Goal: Ask a question

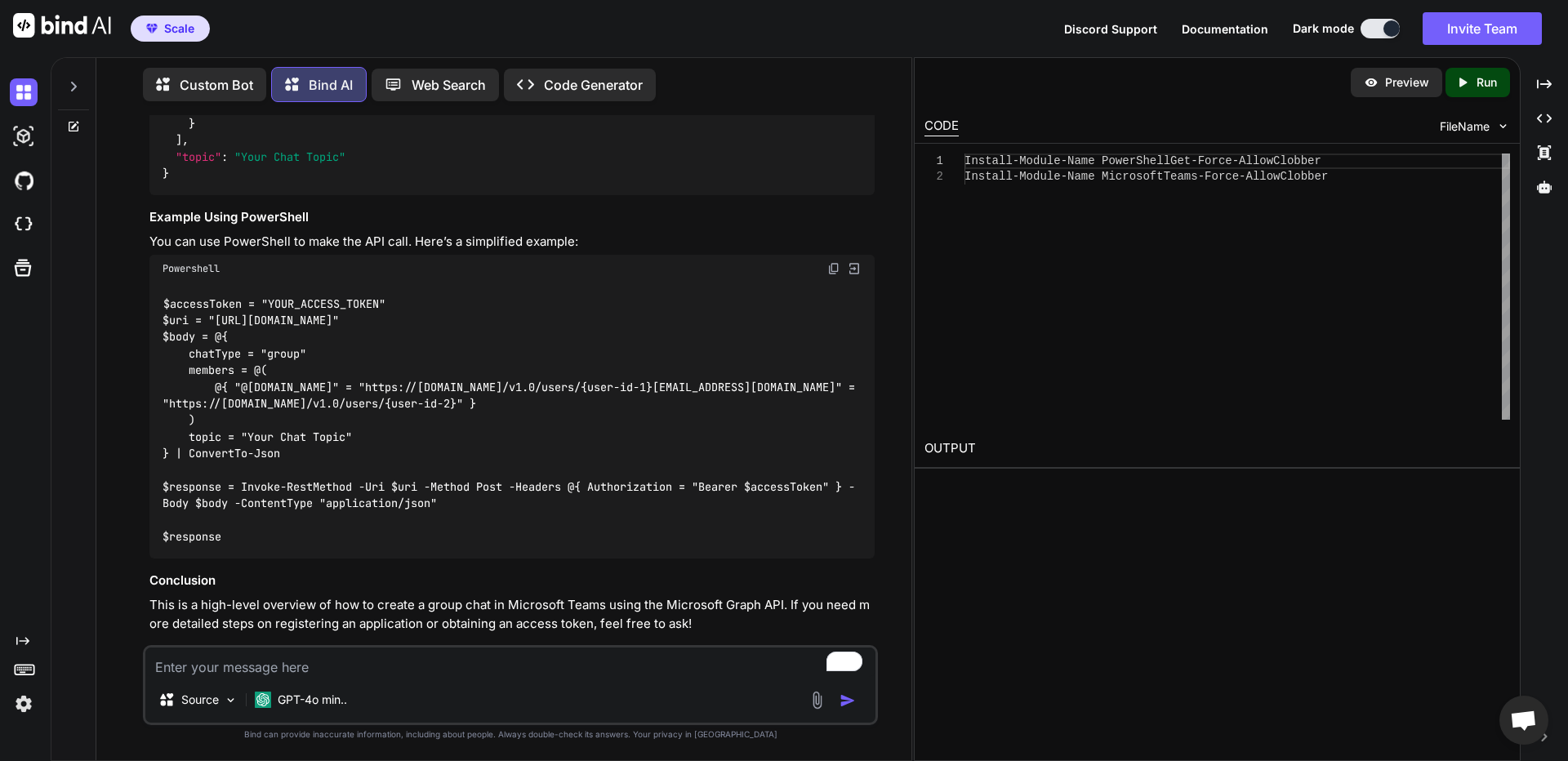
scroll to position [2208, 0]
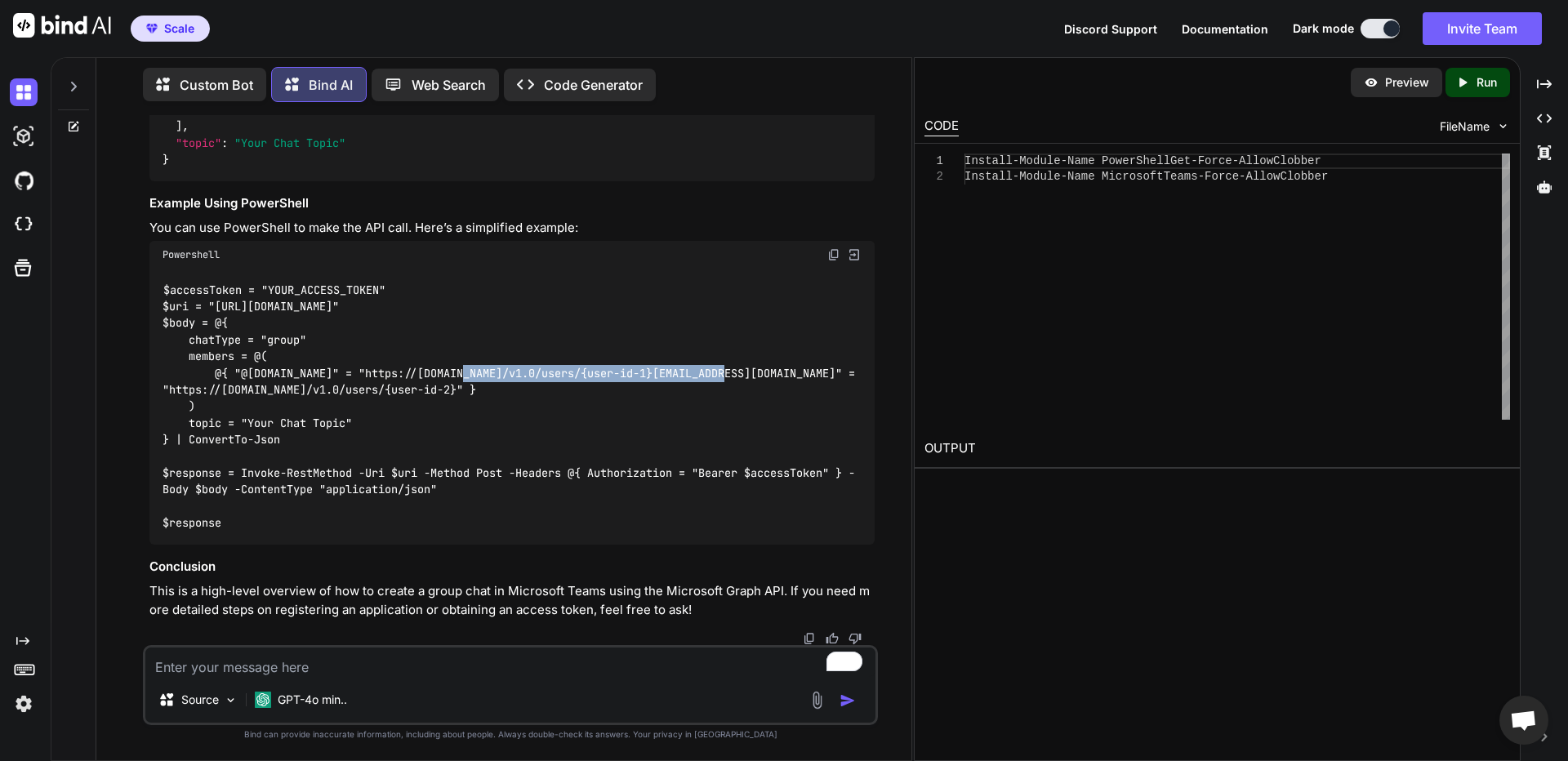
drag, startPoint x: 334, startPoint y: 373, endPoint x: 600, endPoint y: 370, distance: 266.0
click at [600, 370] on code "$accessToken = "YOUR_ACCESS_TOKEN" $uri = "[URL][DOMAIN_NAME]" $body = @{ chatT…" at bounding box center [512, 406] width 699 height 250
copy code "https://[DOMAIN_NAME]/v1.0/users/{"
click at [331, 665] on textarea "To enrich screen reader interactions, please activate Accessibility in Grammarl…" at bounding box center [510, 662] width 730 height 29
type textarea "how do i get my access token"
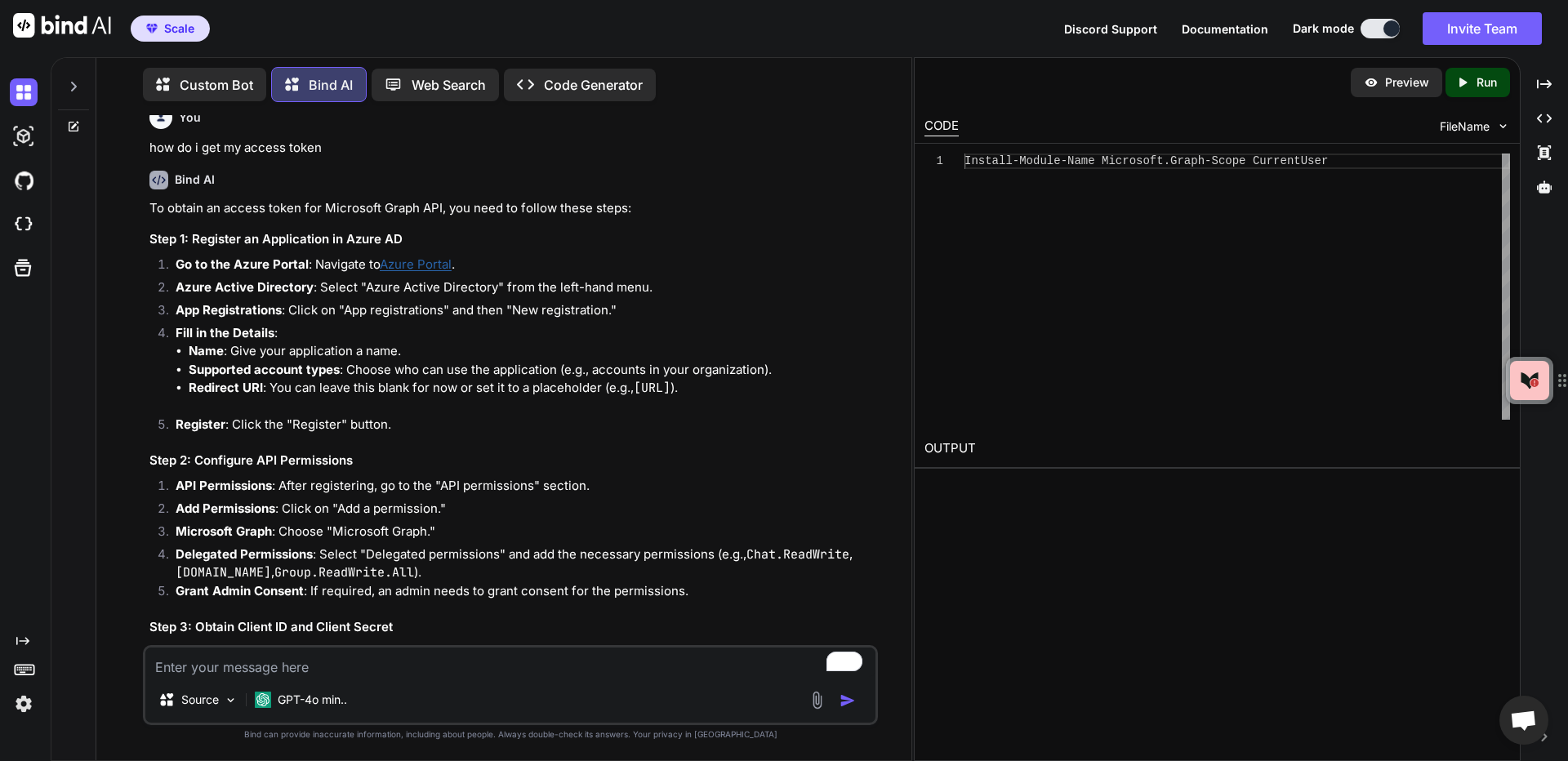
scroll to position [2749, 0]
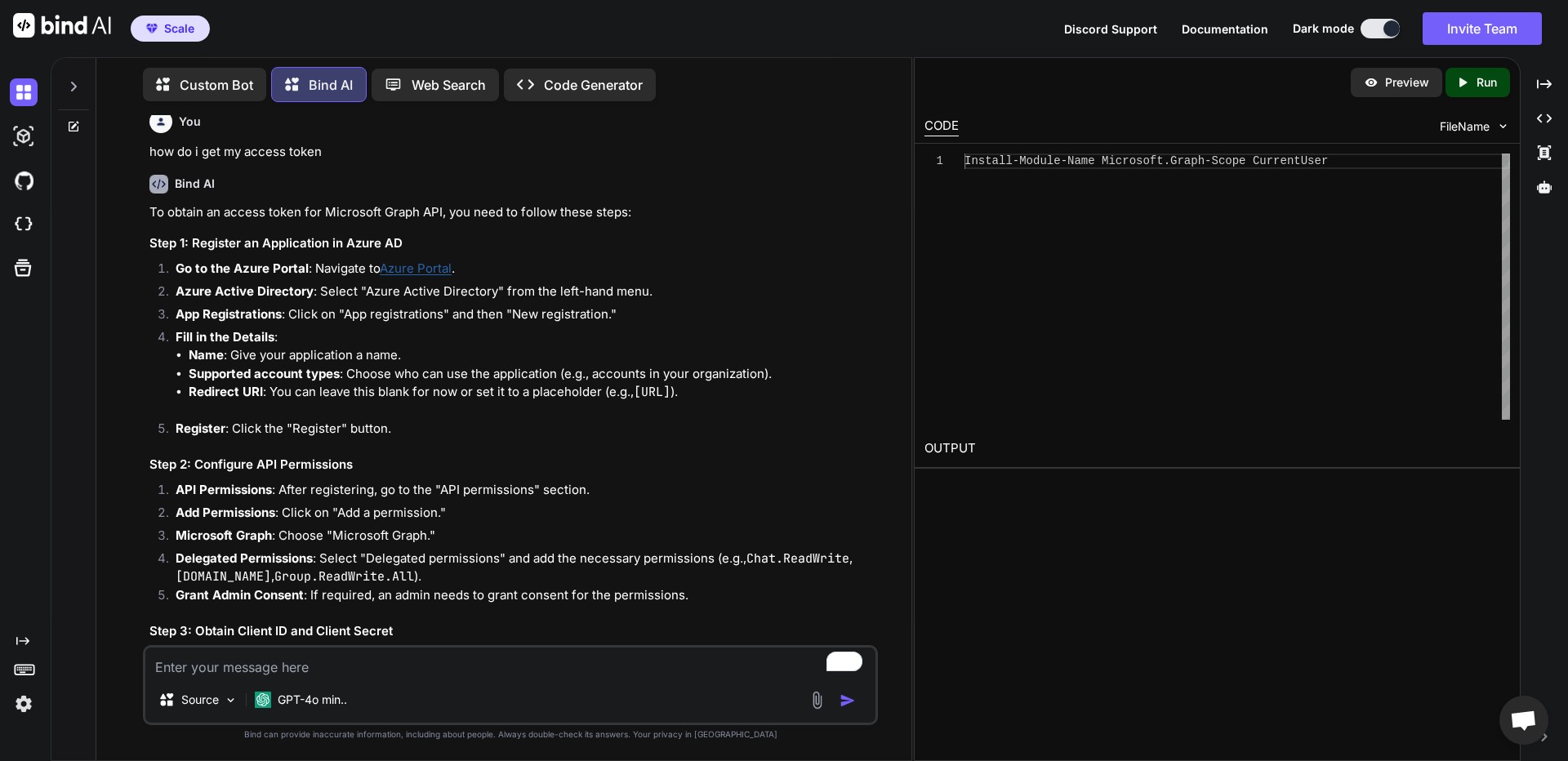
click at [278, 656] on textarea "To enrich screen reader interactions, please activate Accessibility in Grammarl…" at bounding box center [510, 662] width 730 height 29
drag, startPoint x: 307, startPoint y: 664, endPoint x: 211, endPoint y: 666, distance: 96.0
click at [0, 628] on div "Created with Pixso. Custom Bot Bind AI Web Search Created with Pixso. Code Gene…" at bounding box center [784, 409] width 1568 height 704
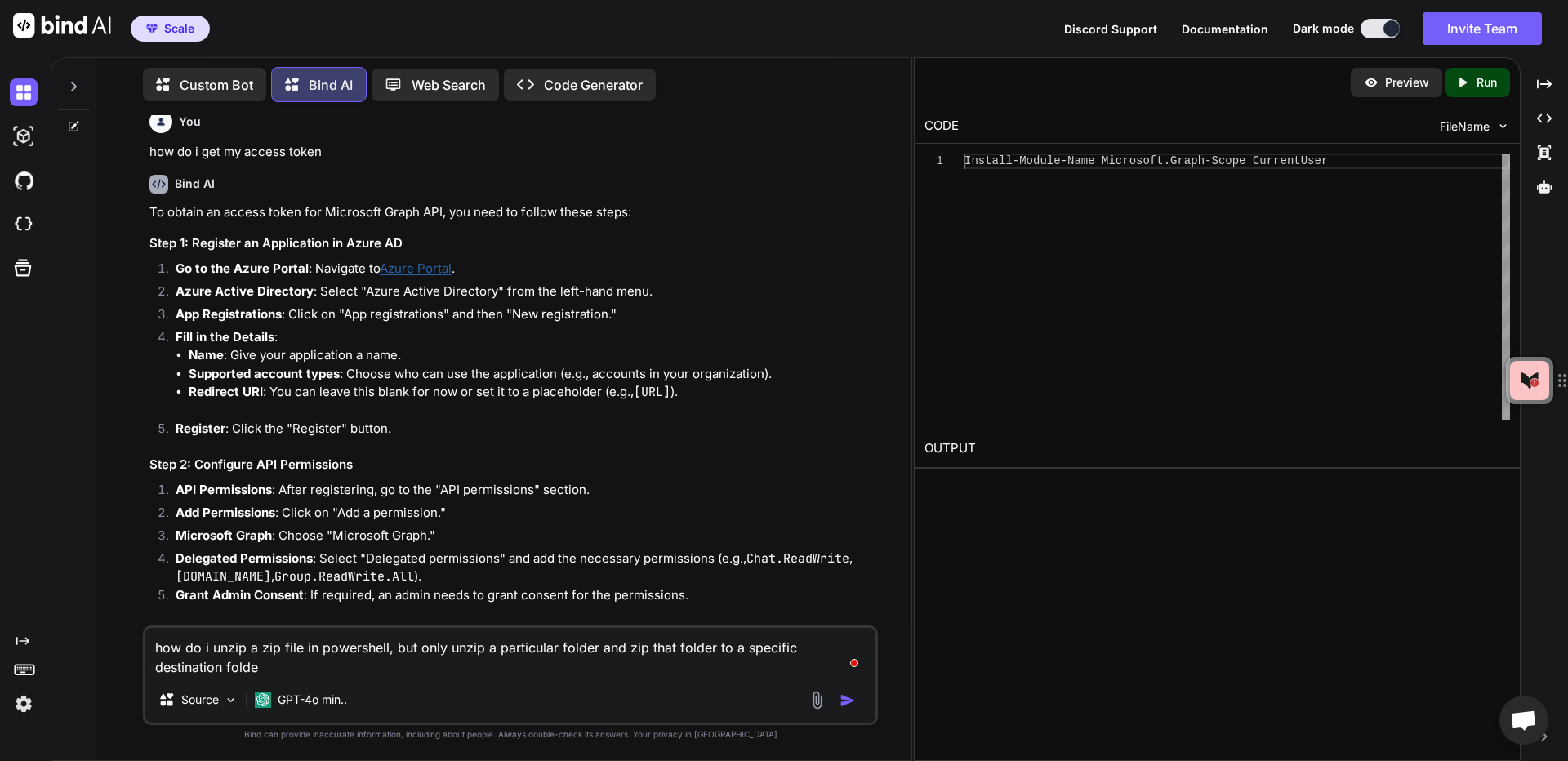
type textarea "how do i unzip a zip file in powershell, but only unzip a particular folder and…"
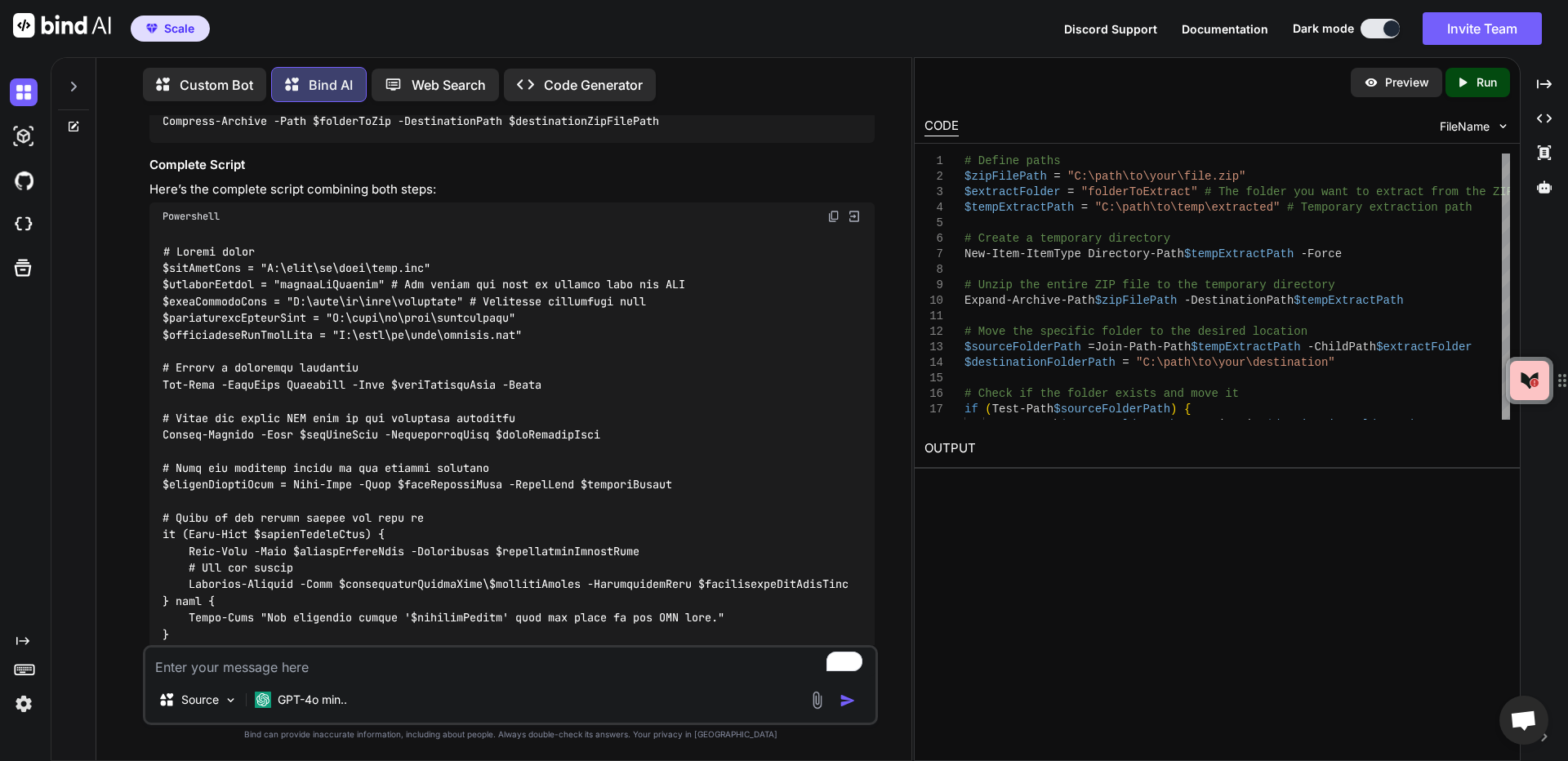
scroll to position [5151, 0]
click at [827, 211] on img at bounding box center [833, 215] width 13 height 13
click at [305, 671] on textarea "To enrich screen reader interactions, please activate Accessibility in Grammarl…" at bounding box center [510, 662] width 730 height 29
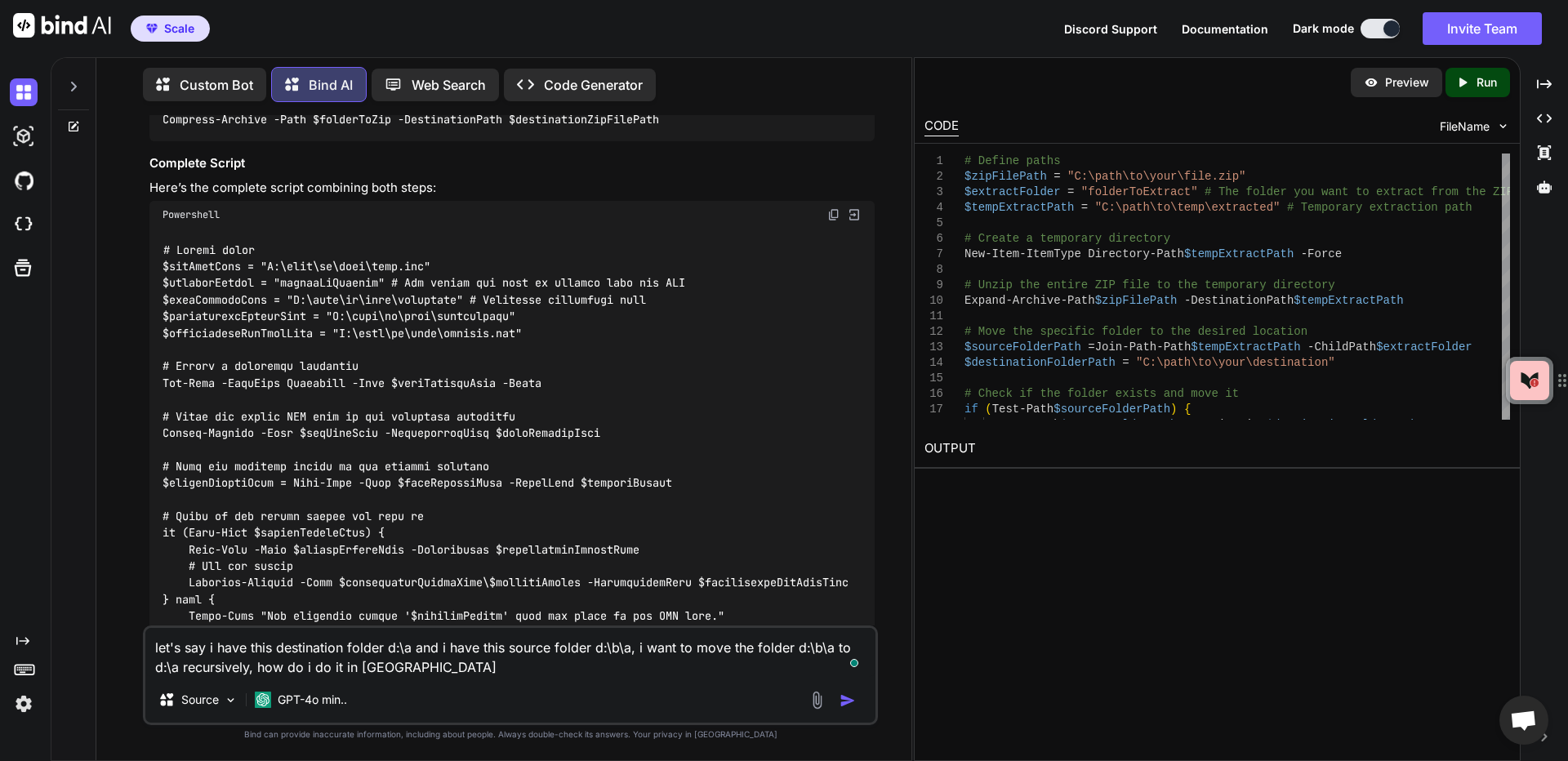
type textarea "let's say i have this destination folder d:\a and i have this source folder d:\…"
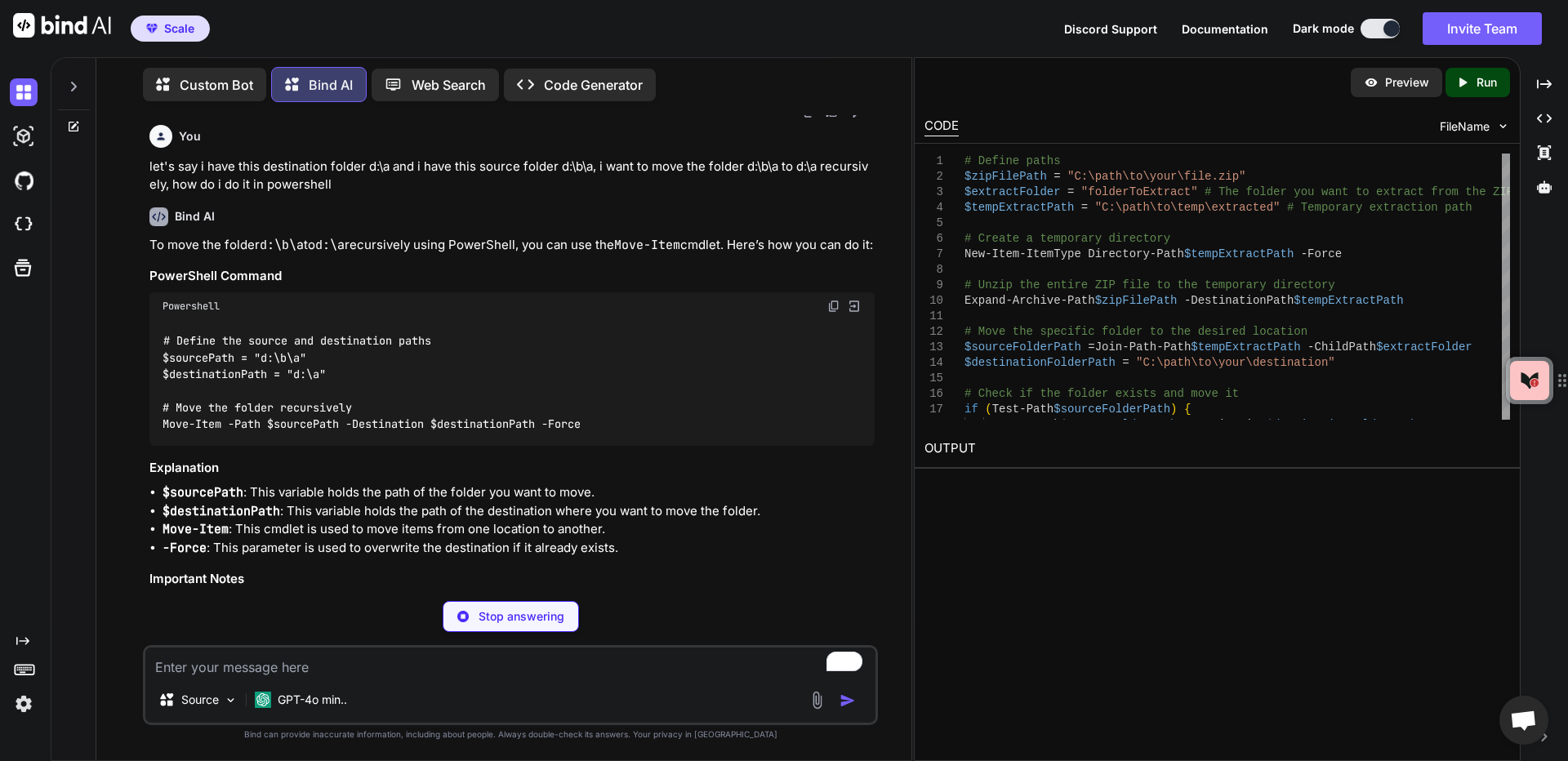
scroll to position [5867, 0]
